Goal: Task Accomplishment & Management: Manage account settings

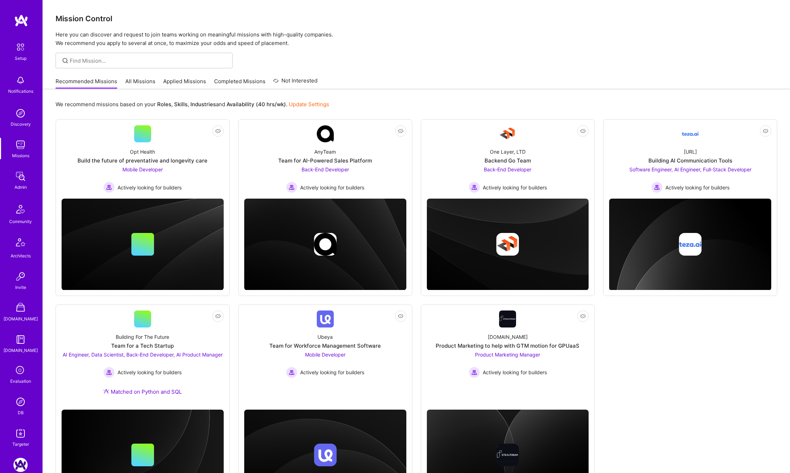
click at [142, 78] on link "All Missions" at bounding box center [140, 84] width 30 height 12
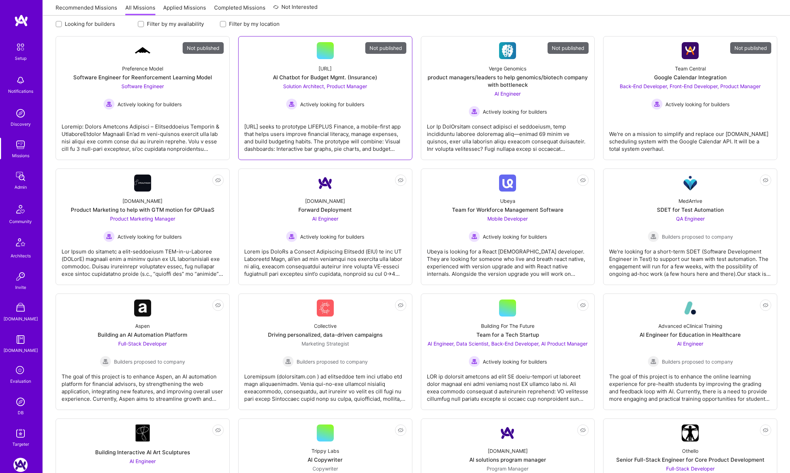
scroll to position [98, 0]
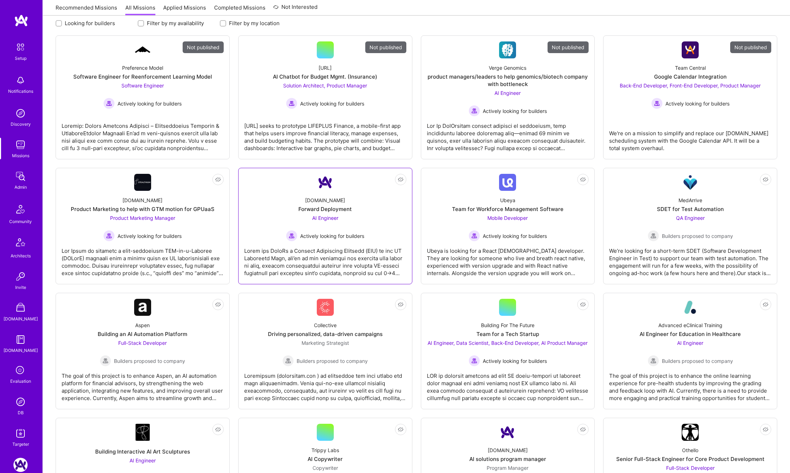
click at [382, 216] on div "A.Team Forward Deployment AI Engineer Actively looking for builders" at bounding box center [325, 216] width 162 height 51
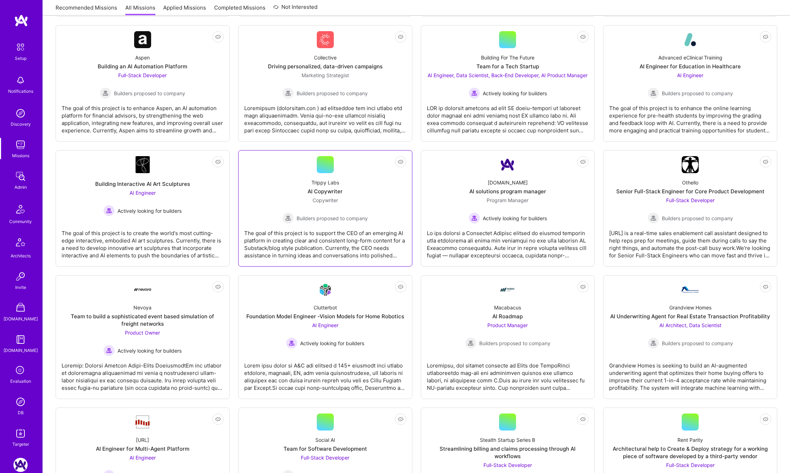
scroll to position [367, 0]
click at [476, 169] on link "Not Interested A.Team AI solutions program manager Program Manager Actively loo…" at bounding box center [508, 207] width 162 height 104
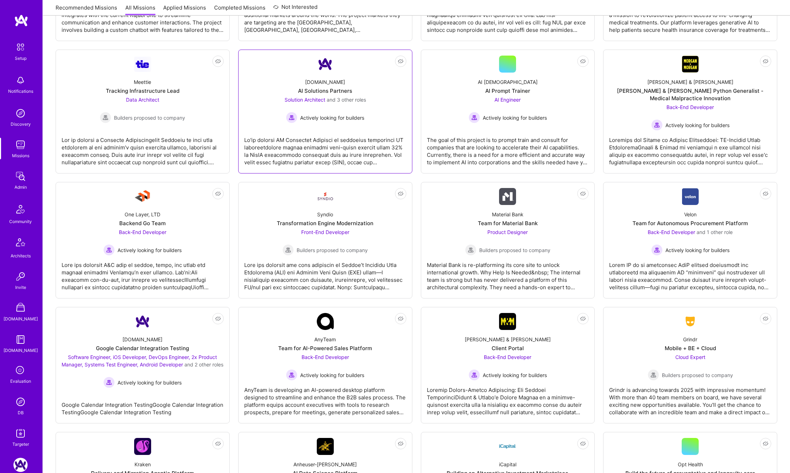
scroll to position [1254, 0]
click at [184, 330] on div "A.Team Google Calendar Integration Testing Software Engineer, iOS Developer, De…" at bounding box center [143, 359] width 162 height 58
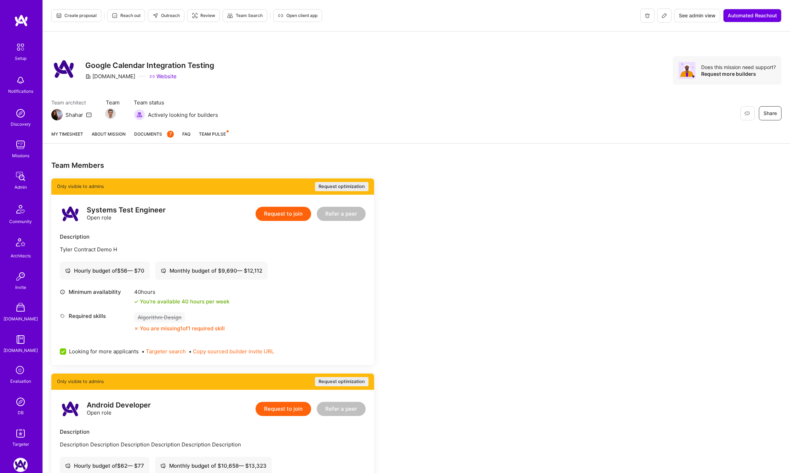
click at [666, 16] on icon at bounding box center [665, 16] width 6 height 6
